Goal: Navigation & Orientation: Find specific page/section

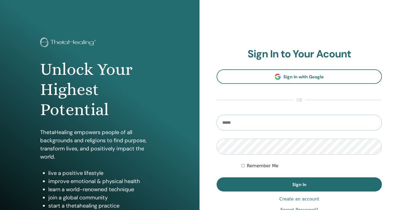
type input "**********"
click at [299, 184] on button "Sign In" at bounding box center [299, 184] width 165 height 14
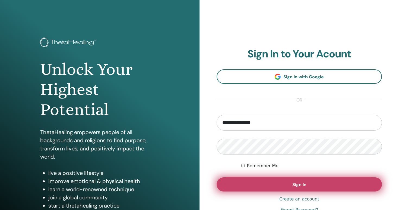
click at [267, 181] on button "Sign In" at bounding box center [299, 184] width 165 height 14
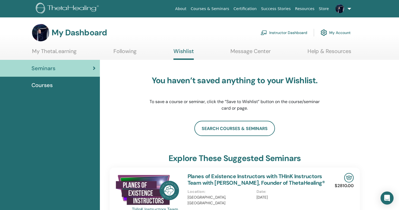
click at [335, 32] on link "My Account" at bounding box center [336, 33] width 30 height 12
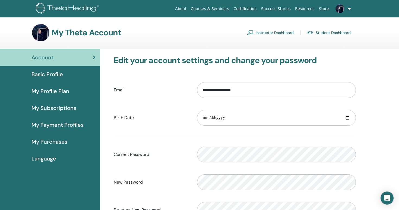
click at [334, 34] on link "Student Dashboard" at bounding box center [329, 32] width 44 height 9
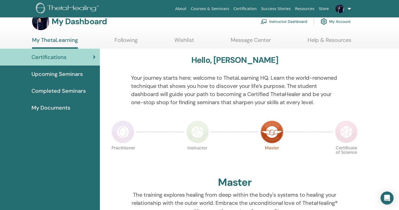
scroll to position [11, 0]
click at [79, 75] on span "Upcoming Seminars" at bounding box center [56, 74] width 51 height 8
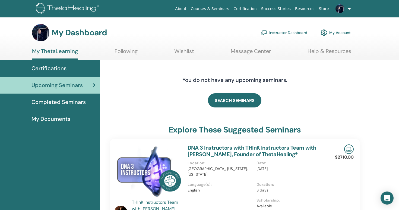
click at [67, 53] on link "My ThetaLearning" at bounding box center [55, 54] width 46 height 12
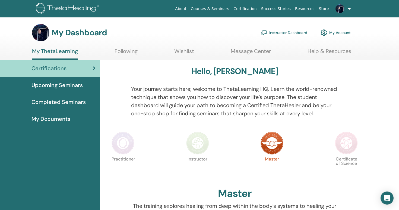
click at [338, 34] on link "My Account" at bounding box center [336, 33] width 30 height 12
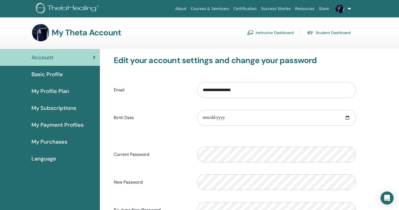
click at [65, 141] on span "My Purchases" at bounding box center [49, 141] width 36 height 8
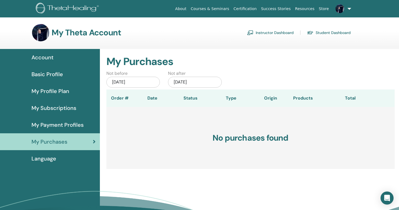
click at [74, 128] on span "My Payment Profiles" at bounding box center [57, 124] width 52 height 8
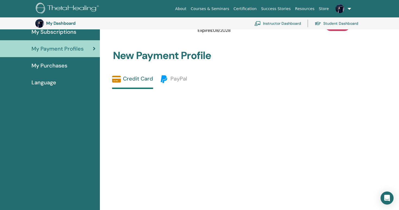
scroll to position [23, 0]
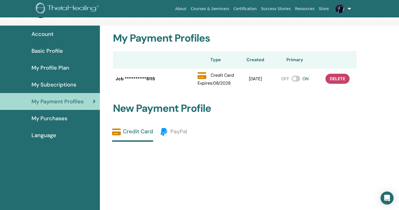
click at [81, 85] on div "My Subscriptions" at bounding box center [49, 84] width 91 height 8
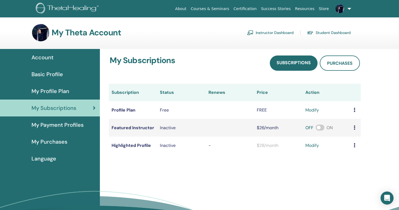
click at [76, 93] on div "My Profile Plan" at bounding box center [49, 91] width 91 height 8
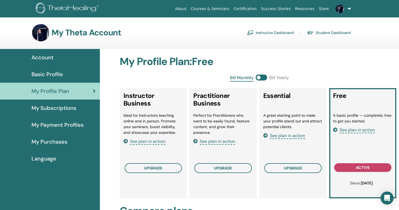
click at [74, 78] on div "Basic Profile" at bounding box center [49, 74] width 91 height 8
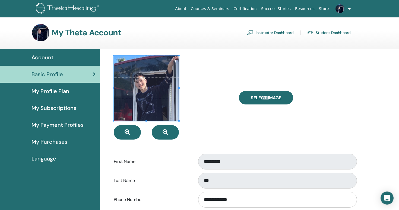
click at [81, 59] on div "Account" at bounding box center [49, 57] width 91 height 8
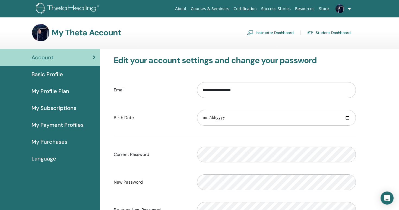
click at [258, 9] on link "Certification" at bounding box center [244, 9] width 27 height 10
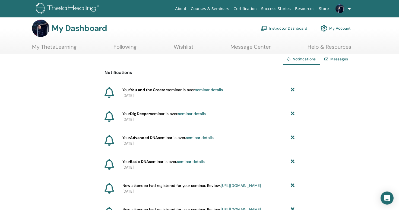
scroll to position [4, 0]
click at [216, 89] on link "seminar details" at bounding box center [209, 89] width 28 height 5
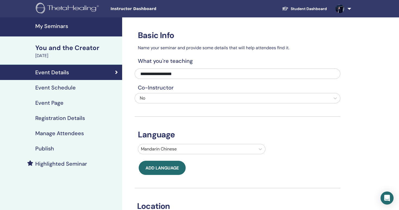
click at [296, 7] on link "Student Dashboard" at bounding box center [304, 9] width 53 height 10
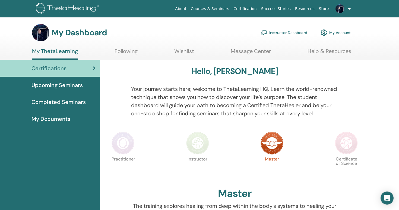
click at [257, 8] on link "Certification" at bounding box center [244, 9] width 27 height 10
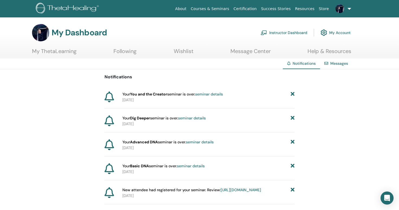
click at [349, 9] on link at bounding box center [342, 8] width 22 height 17
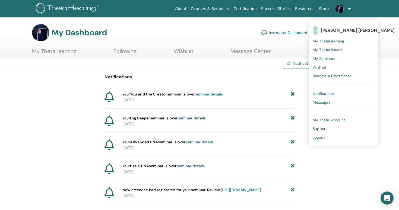
click at [343, 37] on link "My ThetaLearning" at bounding box center [343, 41] width 61 height 9
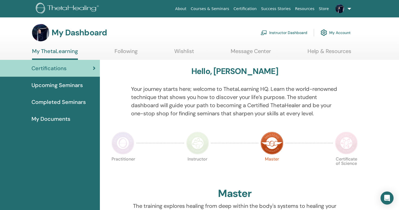
click at [348, 7] on link at bounding box center [342, 8] width 22 height 17
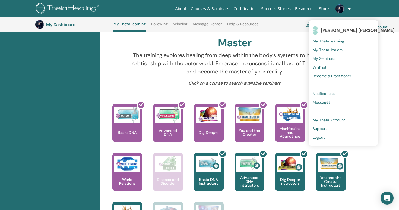
scroll to position [168, 0]
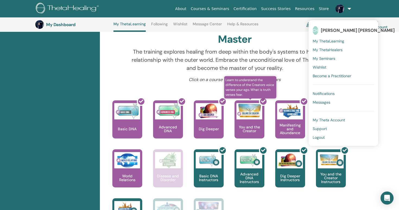
click at [259, 115] on div at bounding box center [253, 121] width 30 height 49
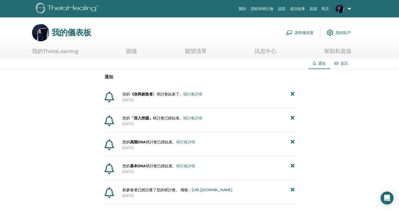
click at [309, 31] on link "講師儀表盤" at bounding box center [300, 33] width 28 height 12
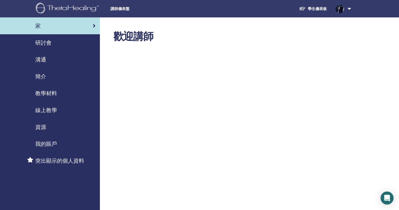
click at [50, 144] on span "我的賬戶" at bounding box center [46, 143] width 22 height 8
click at [47, 42] on span "研討會" at bounding box center [43, 43] width 16 height 8
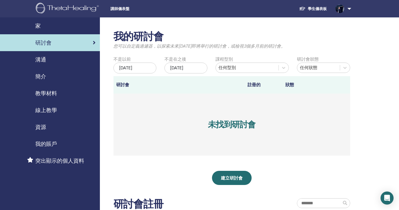
click at [46, 58] on span "溝通" at bounding box center [40, 59] width 11 height 8
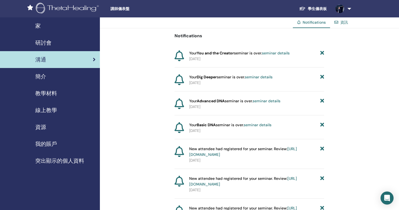
click at [46, 76] on span "簡介" at bounding box center [40, 76] width 11 height 8
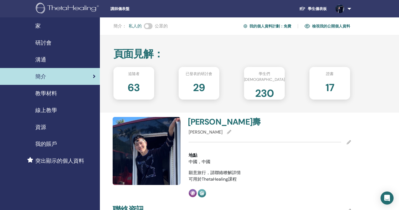
click at [334, 77] on div "證書" at bounding box center [329, 75] width 49 height 8
click at [329, 87] on h2 "17" at bounding box center [329, 86] width 9 height 15
click at [50, 96] on span "教學材料" at bounding box center [46, 93] width 22 height 8
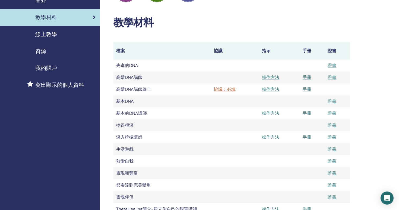
scroll to position [75, 0]
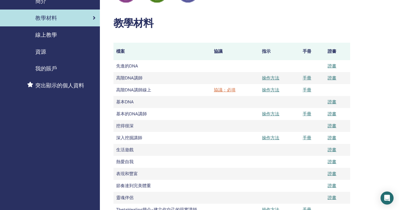
click at [133, 66] on td "先進的DNA" at bounding box center [162, 66] width 98 height 12
click at [333, 64] on link "證書" at bounding box center [332, 66] width 9 height 6
